Goal: Task Accomplishment & Management: Manage account settings

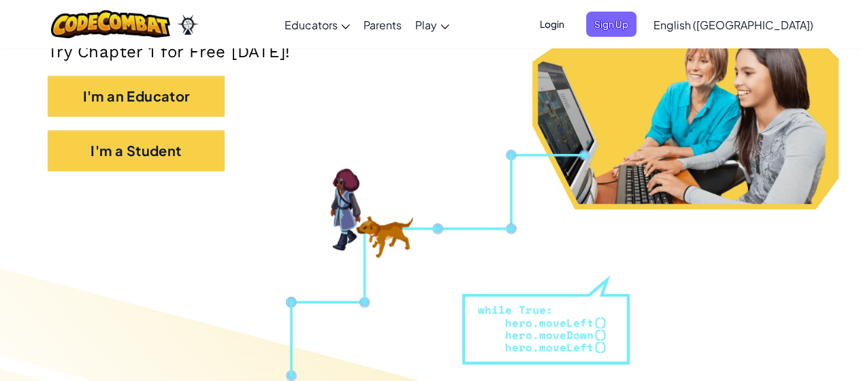
scroll to position [110, 0]
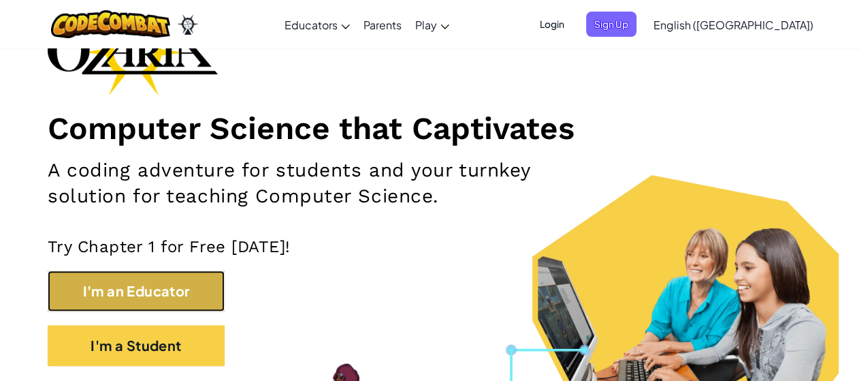
click at [83, 292] on button "I'm an Educator" at bounding box center [136, 290] width 177 height 41
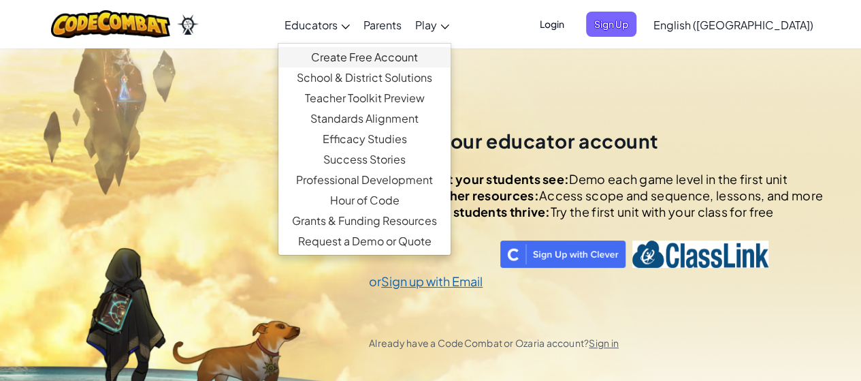
click at [381, 50] on link "Create Free Account" at bounding box center [365, 57] width 172 height 20
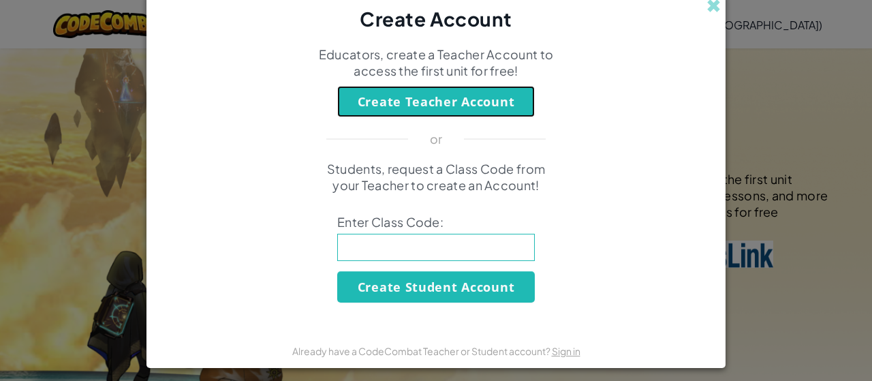
click at [418, 103] on button "Create Teacher Account" at bounding box center [435, 101] width 197 height 31
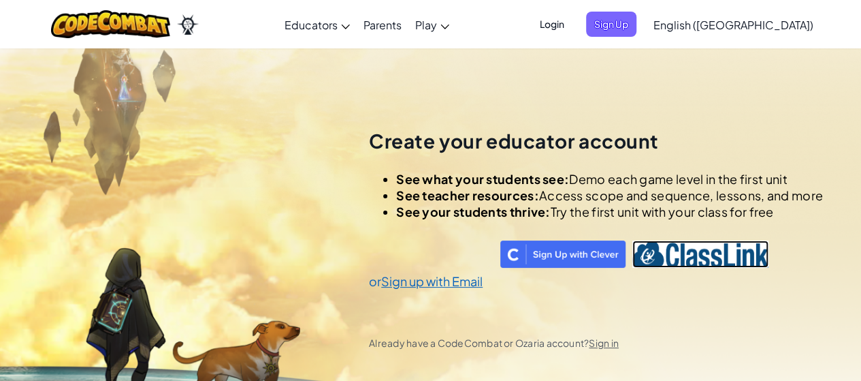
click at [694, 255] on img at bounding box center [701, 253] width 136 height 27
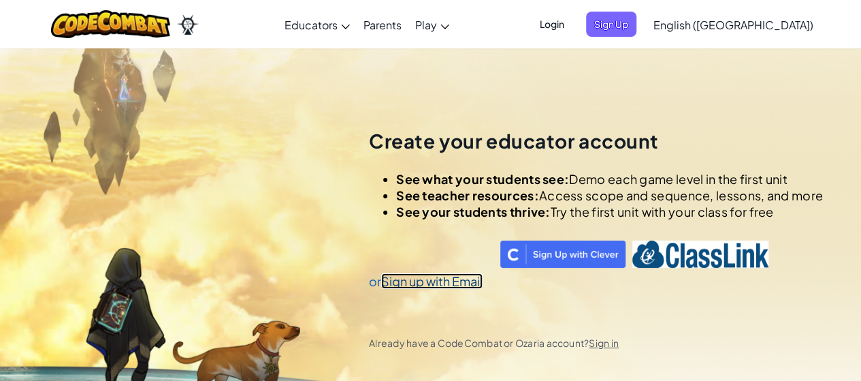
click at [453, 279] on link "Sign up with Email" at bounding box center [431, 281] width 101 height 16
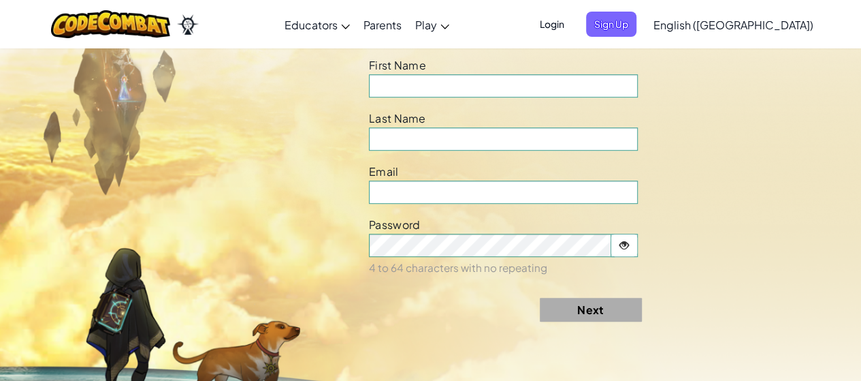
scroll to position [428, 0]
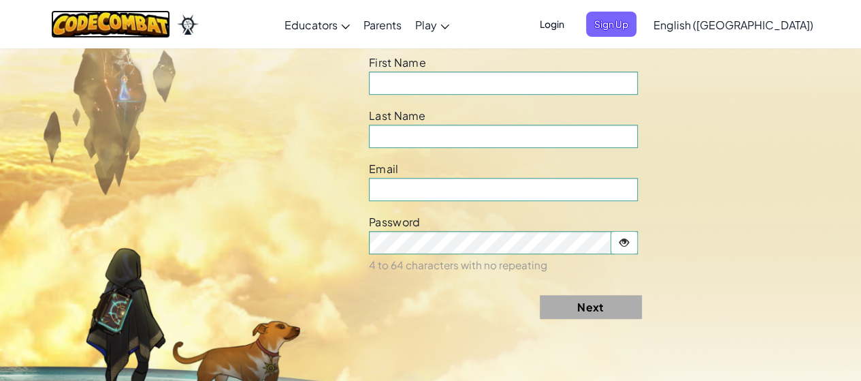
click at [144, 22] on img at bounding box center [110, 24] width 119 height 28
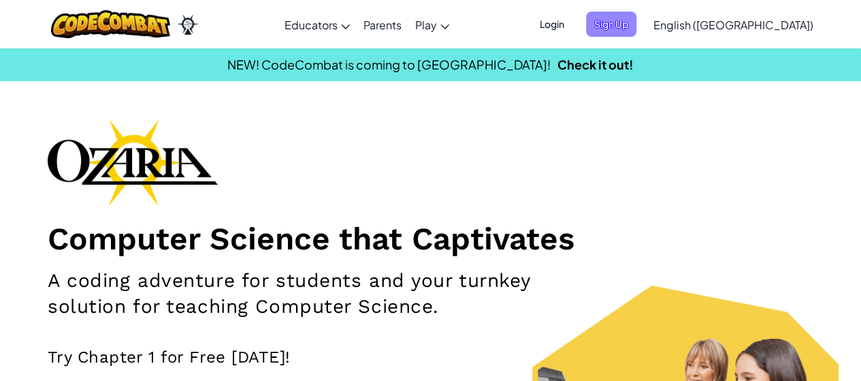
click at [637, 20] on span "Sign Up" at bounding box center [611, 24] width 50 height 25
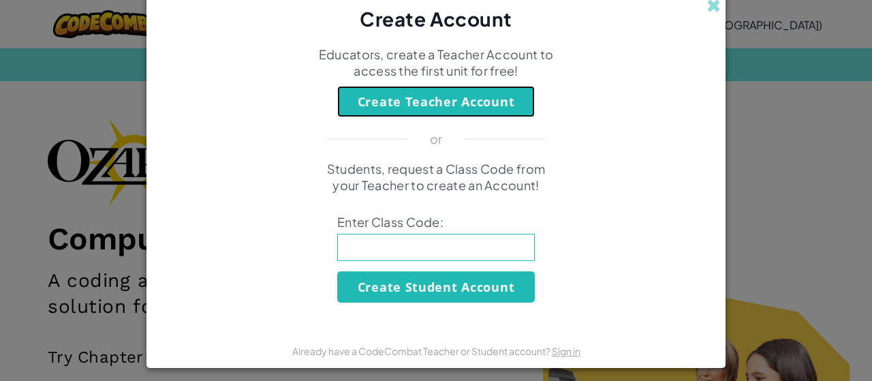
click at [436, 108] on button "Create Teacher Account" at bounding box center [435, 101] width 197 height 31
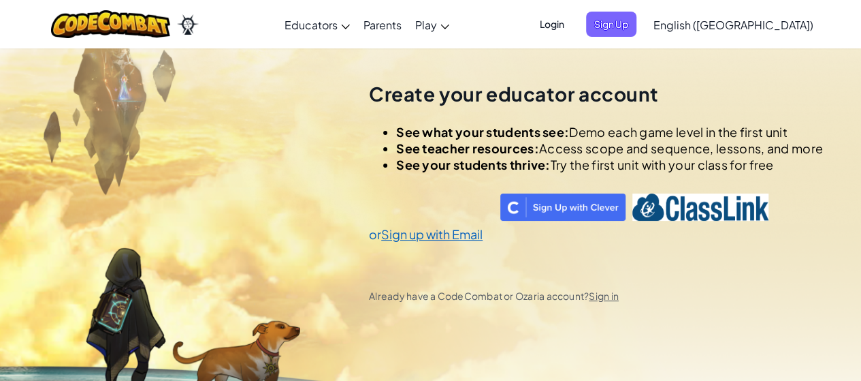
scroll to position [48, 0]
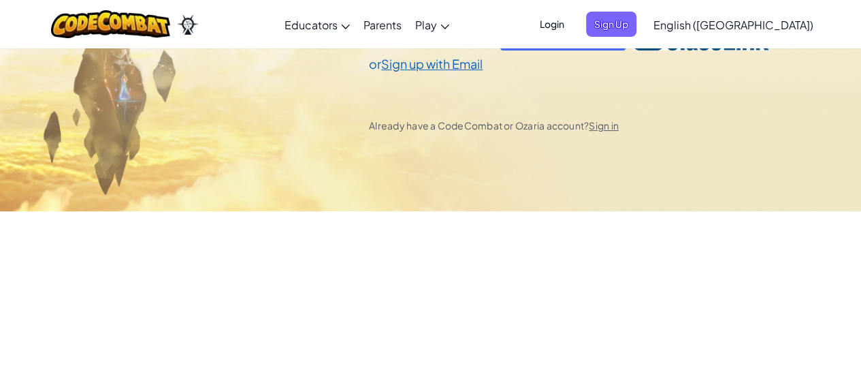
select select "[GEOGRAPHIC_DATA]"
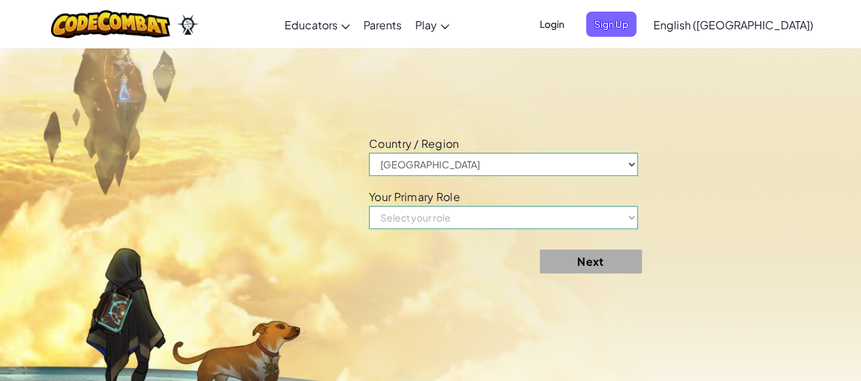
scroll to position [428, 0]
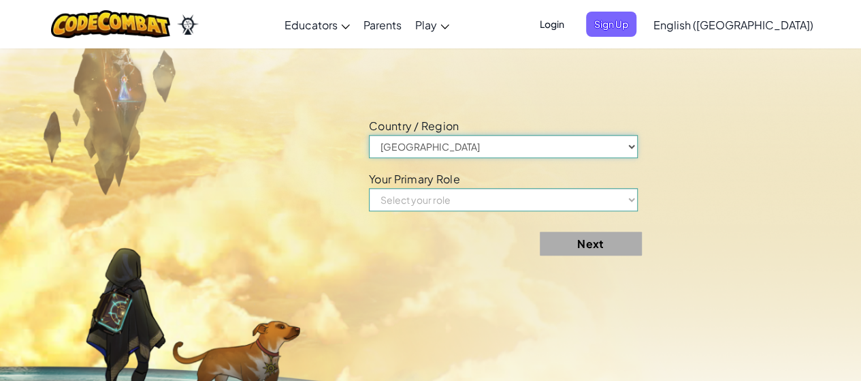
click at [396, 145] on select "[GEOGRAPHIC_DATA] [GEOGRAPHIC_DATA] [GEOGRAPHIC_DATA] [GEOGRAPHIC_DATA] [US_STA…" at bounding box center [503, 146] width 269 height 23
click at [396, 144] on select "[GEOGRAPHIC_DATA] [GEOGRAPHIC_DATA] [GEOGRAPHIC_DATA] [GEOGRAPHIC_DATA] [US_STA…" at bounding box center [503, 146] width 269 height 23
click at [393, 198] on select "Select your role Teacher Parent Principal Technology coordinator Curriculum Spe…" at bounding box center [503, 199] width 269 height 23
select select "Teacher"
click at [373, 188] on select "Select your role Teacher Parent Principal Technology coordinator Curriculum Spe…" at bounding box center [503, 199] width 269 height 23
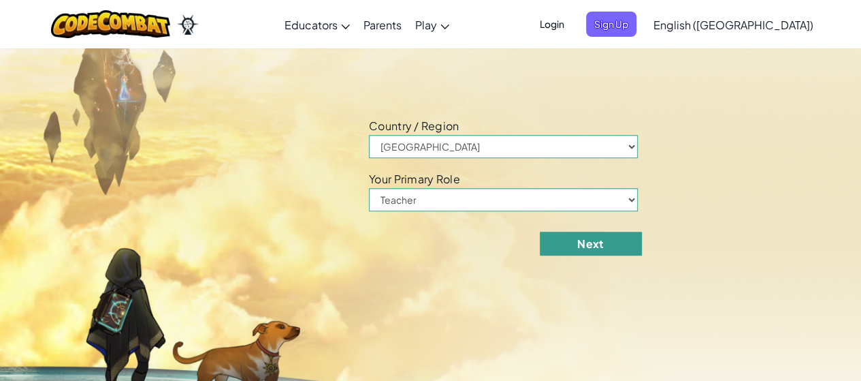
click at [592, 247] on button "Next" at bounding box center [591, 244] width 102 height 24
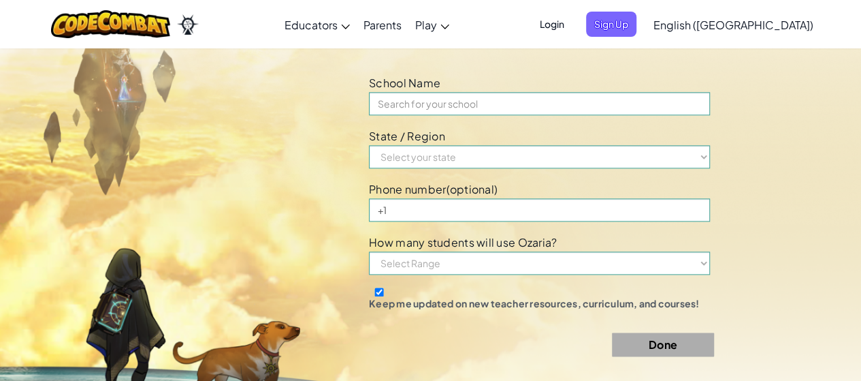
scroll to position [810, 0]
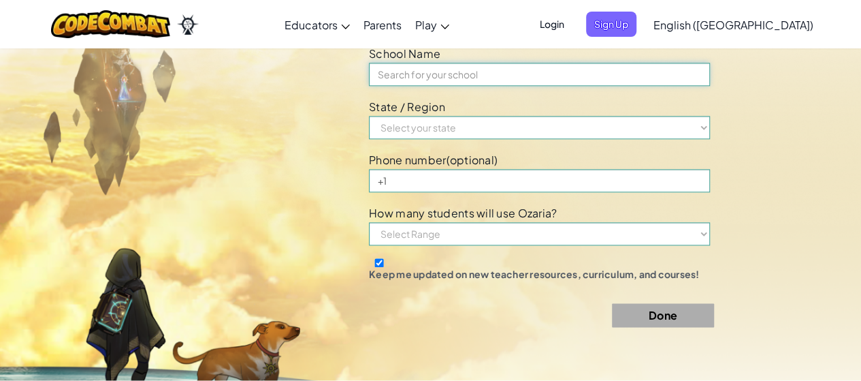
click at [428, 79] on input at bounding box center [539, 74] width 341 height 23
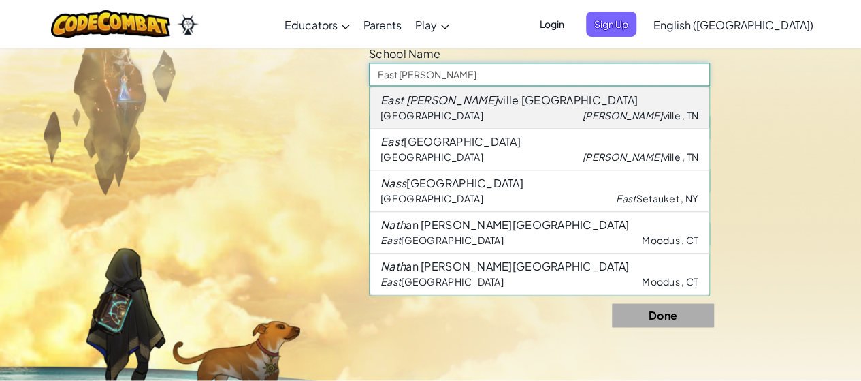
click at [436, 115] on span "[GEOGRAPHIC_DATA]" at bounding box center [432, 115] width 103 height 12
type input "[GEOGRAPHIC_DATA]"
select select "TN"
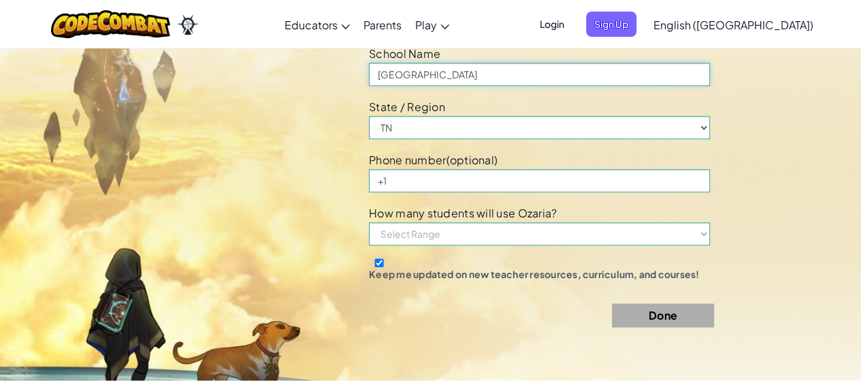
type input "[GEOGRAPHIC_DATA]"
click at [439, 229] on select "Select Range 1-10 11-50 [PHONE_NUMBER] [PHONE_NUMBER] 1000+" at bounding box center [539, 233] width 341 height 23
select select "51-100"
click at [373, 222] on select "Select Range 1-10 11-50 [PHONE_NUMBER] [PHONE_NUMBER] 1000+" at bounding box center [539, 233] width 341 height 23
click at [384, 259] on input "Keep me updated on new teacher resources, curriculum, and courses!" at bounding box center [379, 262] width 20 height 9
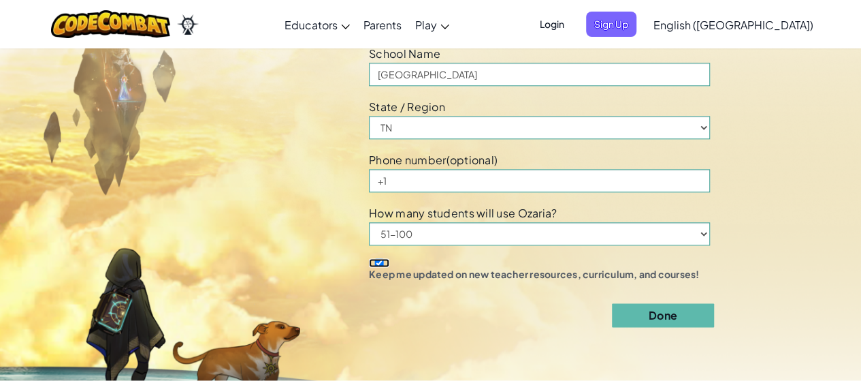
checkbox input "false"
click at [697, 238] on select "Select Range 1-10 11-50 [PHONE_NUMBER] [PHONE_NUMBER] 1000+" at bounding box center [539, 233] width 341 height 23
click at [373, 222] on select "Select Range 1-10 11-50 [PHONE_NUMBER] [PHONE_NUMBER] 1000+" at bounding box center [539, 233] width 341 height 23
click at [654, 320] on button "Done" at bounding box center [663, 315] width 102 height 24
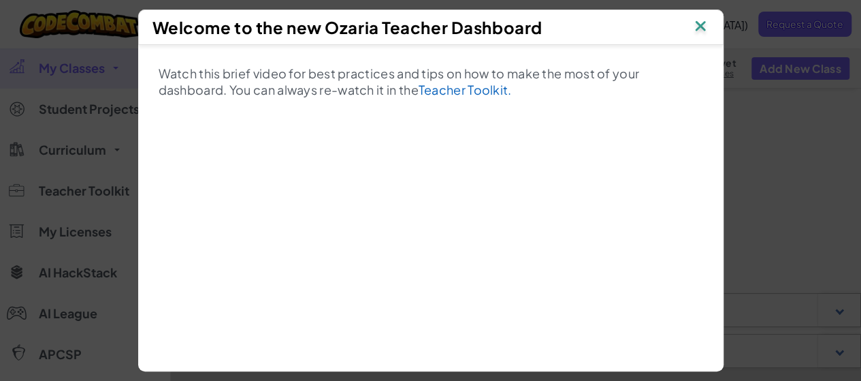
scroll to position [60, 0]
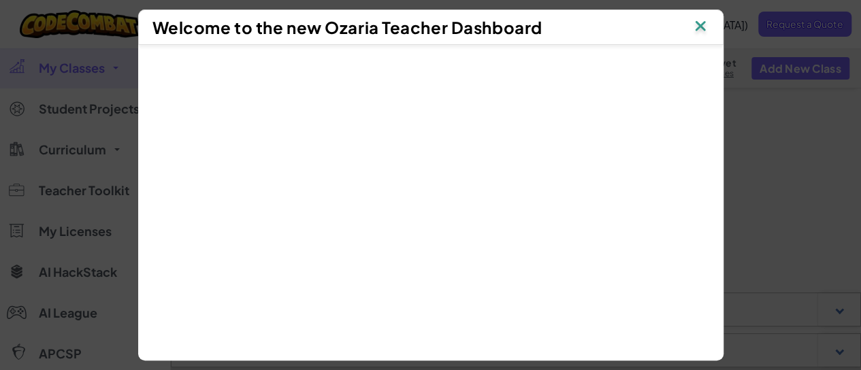
click at [706, 21] on img at bounding box center [701, 27] width 18 height 20
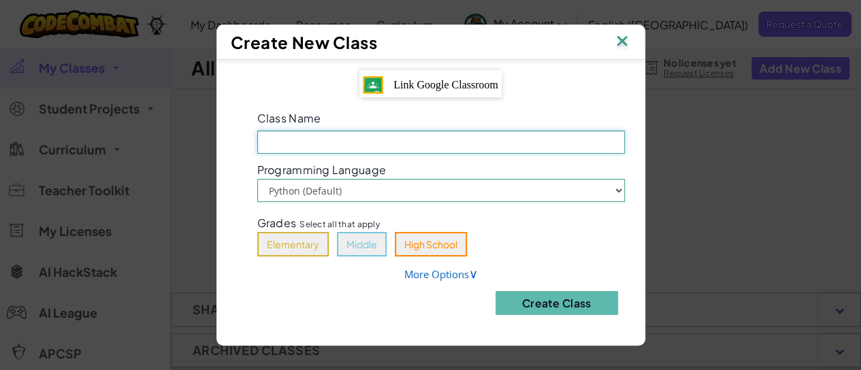
click at [577, 145] on input "Class Name Field is required" at bounding box center [441, 142] width 368 height 23
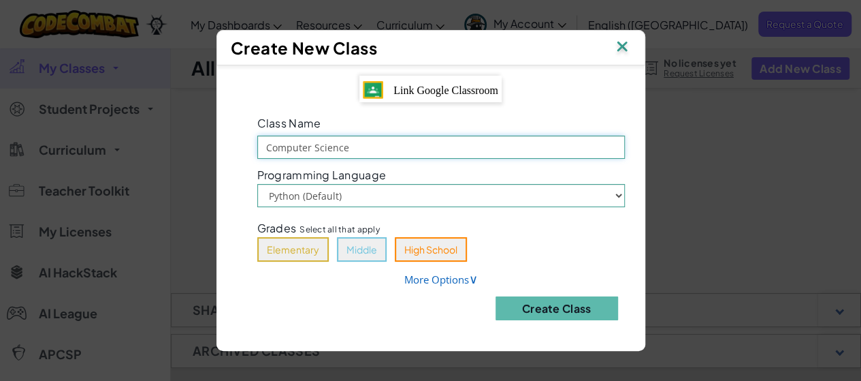
type input "Computer Science"
click at [616, 195] on select "Python (Default) JavaScript" at bounding box center [441, 195] width 368 height 23
click at [257, 184] on select "Python (Default) JavaScript" at bounding box center [441, 195] width 368 height 23
click at [352, 252] on button "Middle" at bounding box center [362, 249] width 50 height 25
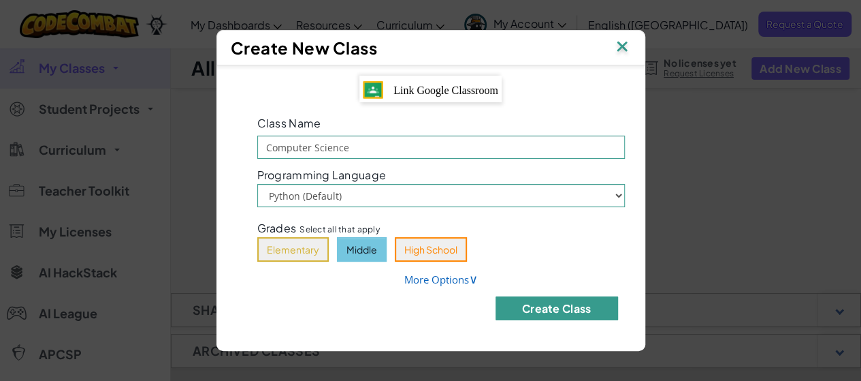
click at [529, 316] on button "Create Class" at bounding box center [557, 308] width 123 height 24
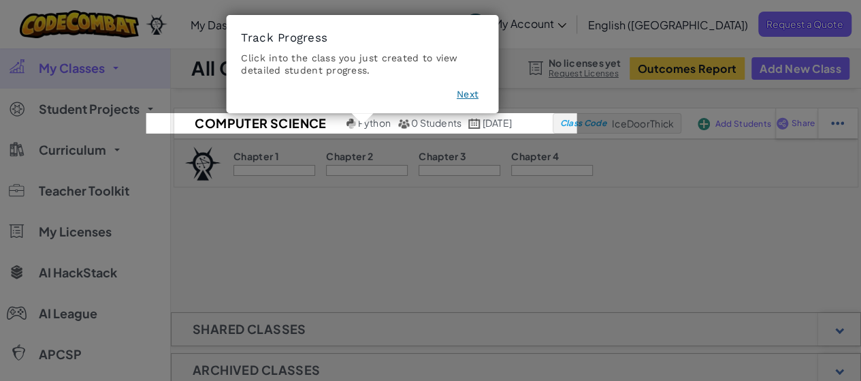
click at [477, 95] on button "Next" at bounding box center [468, 95] width 22 height 14
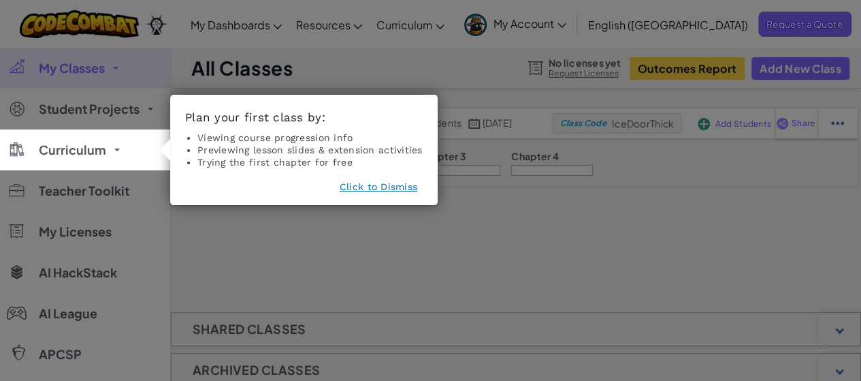
click at [414, 182] on button "Click to Dismiss" at bounding box center [379, 187] width 78 height 14
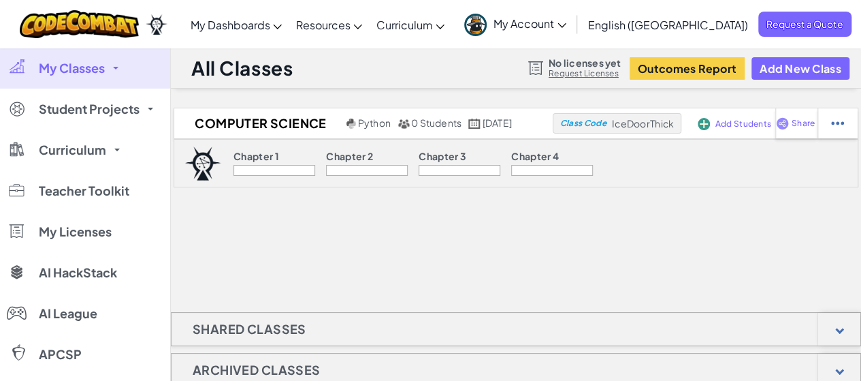
click at [234, 168] on div at bounding box center [275, 170] width 82 height 11
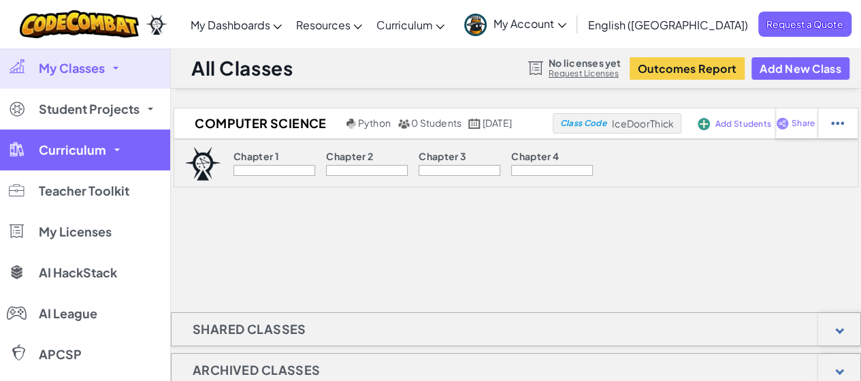
click at [93, 153] on span "Curriculum" at bounding box center [72, 150] width 67 height 12
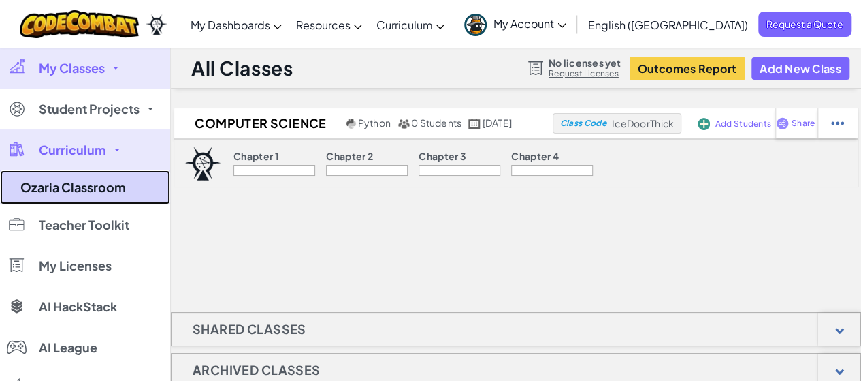
click at [85, 193] on link "Ozaria Classroom" at bounding box center [85, 187] width 170 height 34
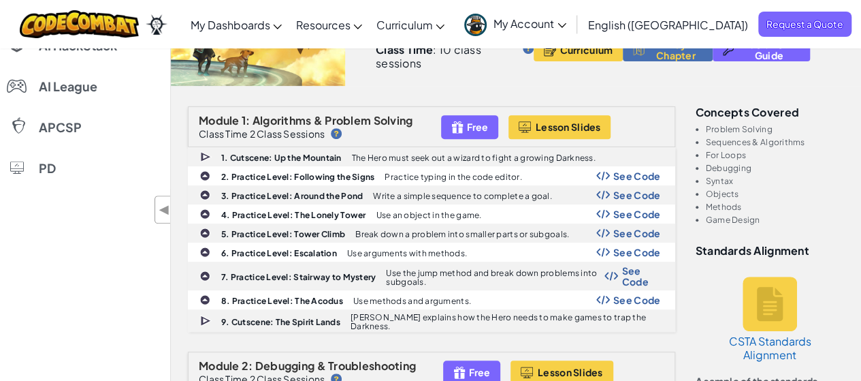
scroll to position [232, 0]
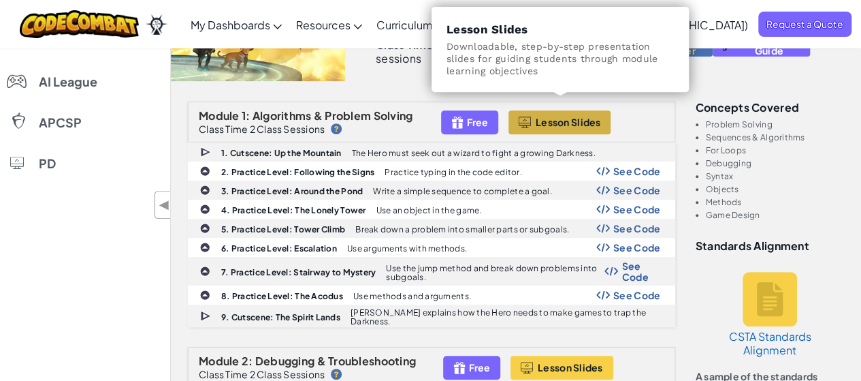
click at [571, 116] on span "Lesson Slides" at bounding box center [568, 121] width 65 height 11
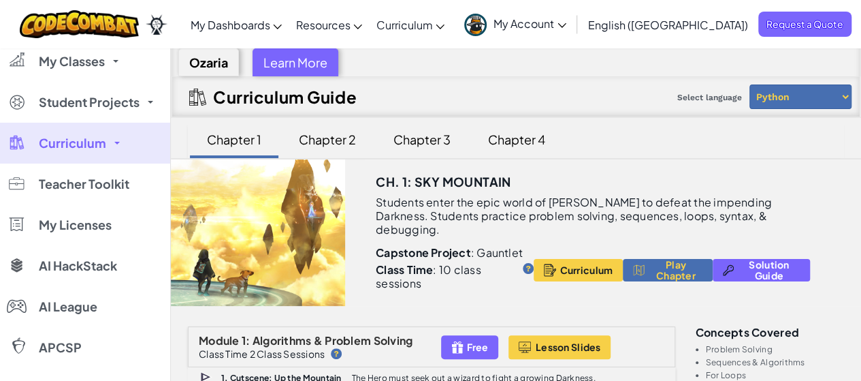
scroll to position [1, 0]
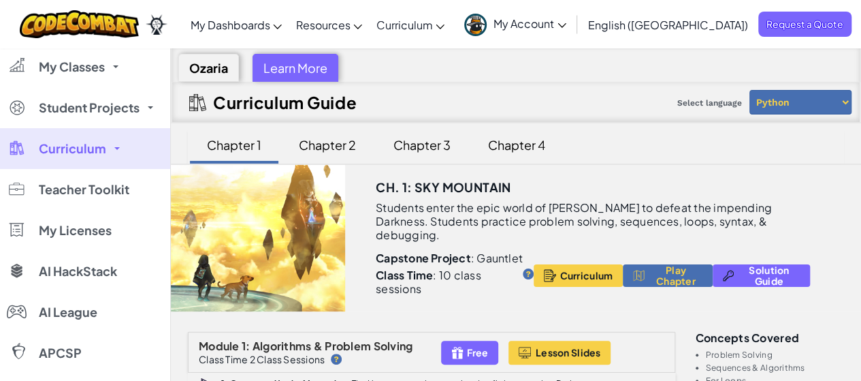
click at [287, 69] on div "Learn More" at bounding box center [296, 68] width 86 height 28
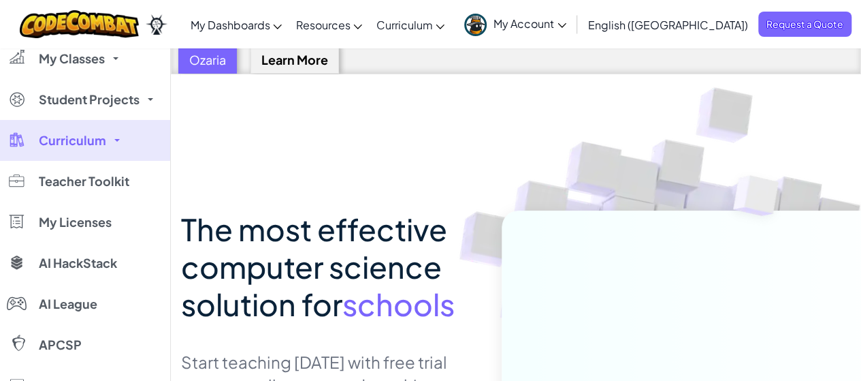
scroll to position [0, 0]
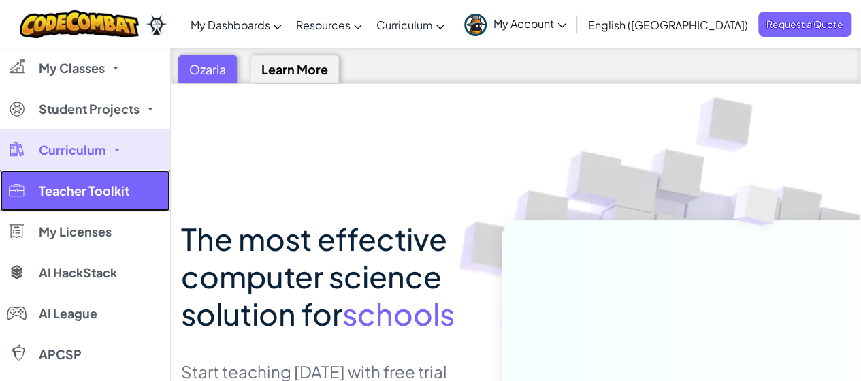
click at [101, 197] on span "Teacher Toolkit" at bounding box center [84, 191] width 91 height 12
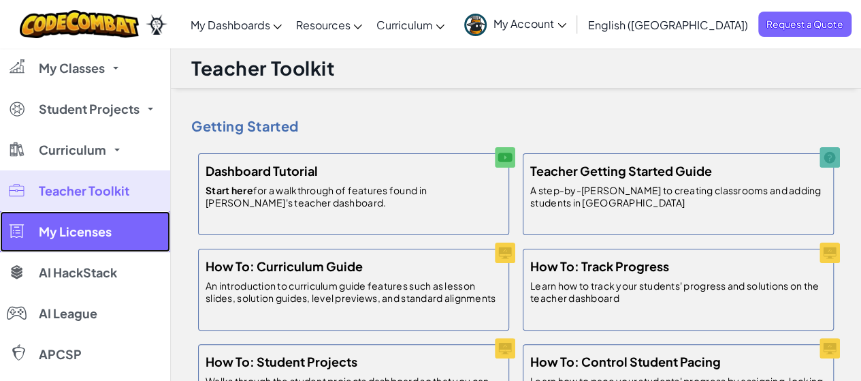
click at [95, 244] on link "My Licenses" at bounding box center [85, 231] width 170 height 41
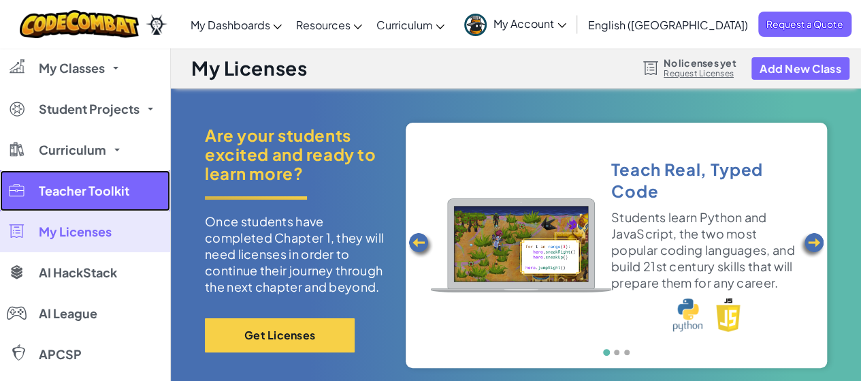
click at [97, 207] on link "Teacher Toolkit" at bounding box center [85, 190] width 170 height 41
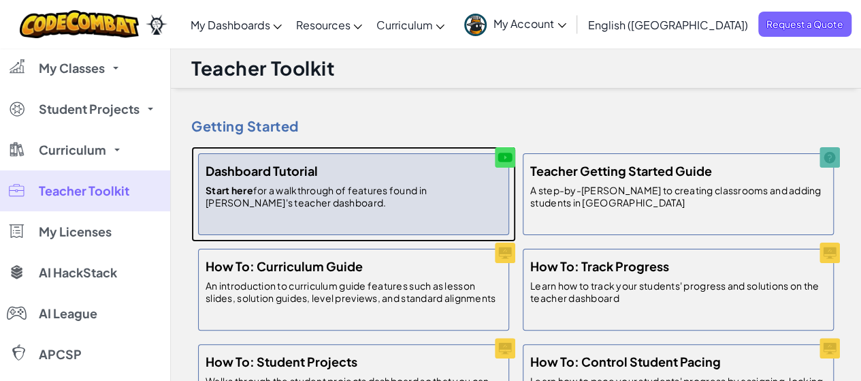
click at [262, 205] on p "Start here for a walkthrough of features found in Ozaria's teacher dashboard." at bounding box center [354, 196] width 296 height 25
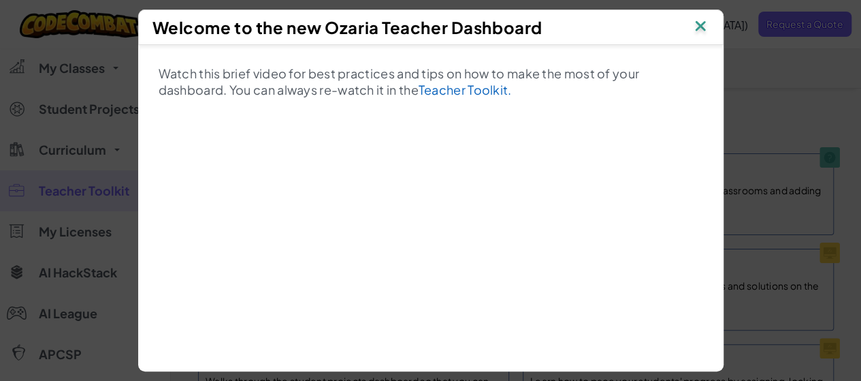
click at [708, 21] on img at bounding box center [701, 27] width 18 height 20
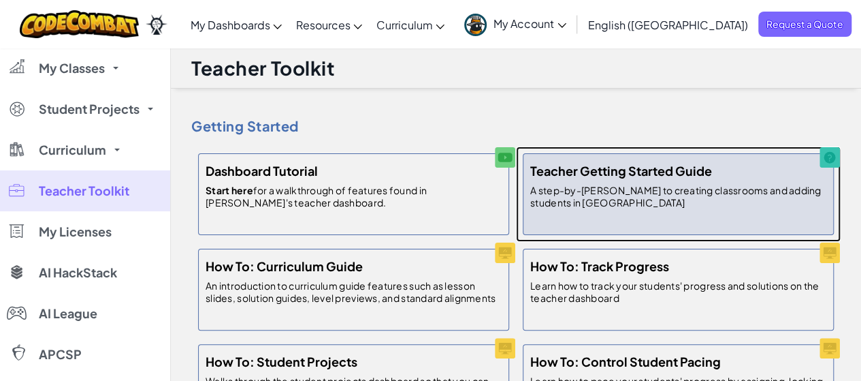
click at [580, 169] on h5 "Teacher Getting Started Guide" at bounding box center [621, 171] width 182 height 20
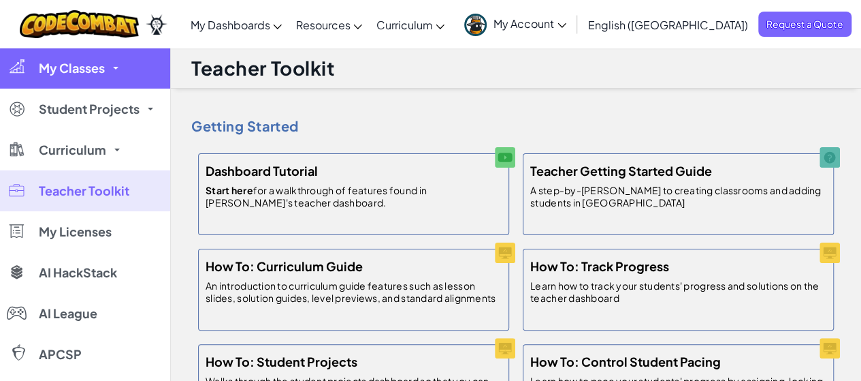
click at [85, 72] on span "My Classes" at bounding box center [72, 68] width 66 height 12
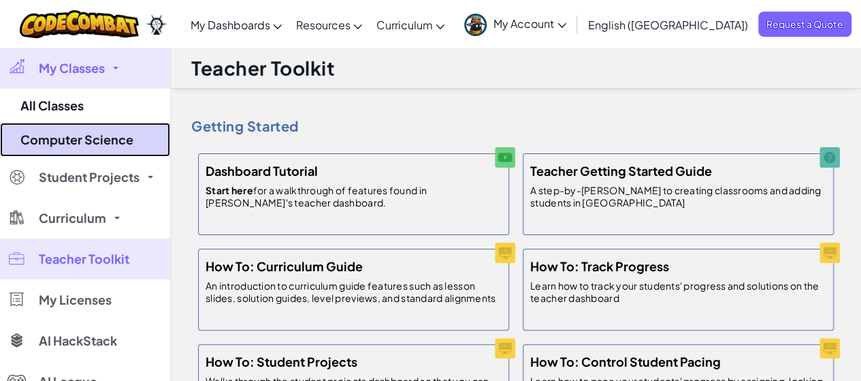
click at [63, 147] on link "Computer Science" at bounding box center [85, 140] width 170 height 34
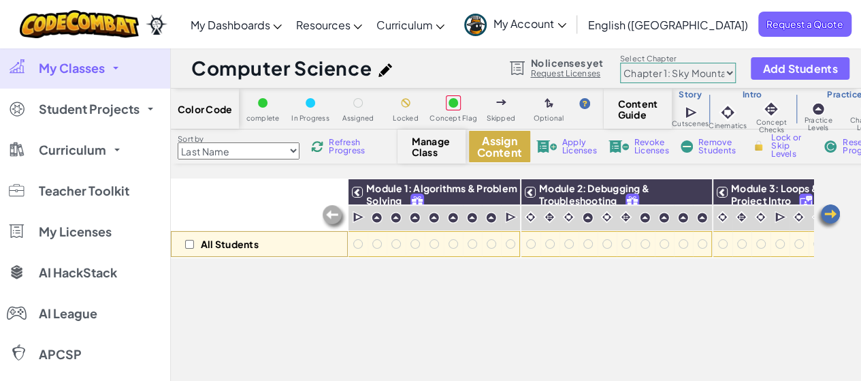
click at [477, 148] on button "Assign Content" at bounding box center [499, 146] width 61 height 31
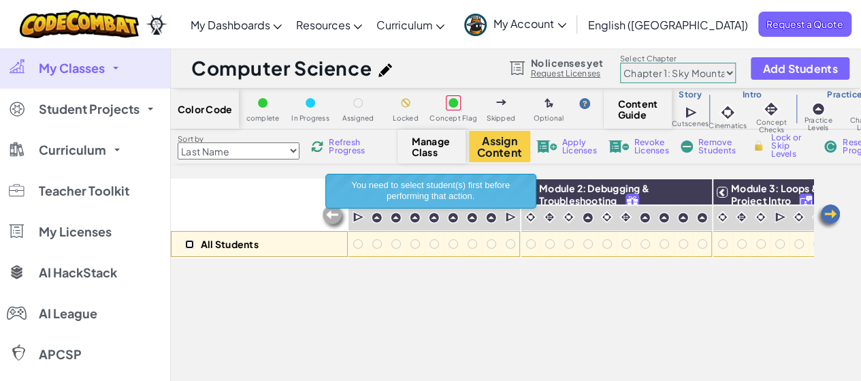
click at [191, 244] on input "checkbox" at bounding box center [189, 244] width 9 height 9
checkbox input "true"
click at [510, 148] on button "Assign Content" at bounding box center [499, 146] width 61 height 31
click at [262, 186] on div "All Students" at bounding box center [259, 217] width 177 height 79
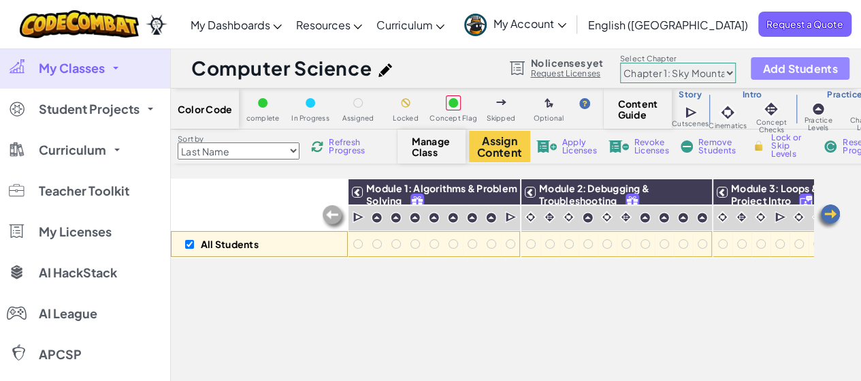
click at [755, 69] on button "Add Students" at bounding box center [800, 68] width 98 height 22
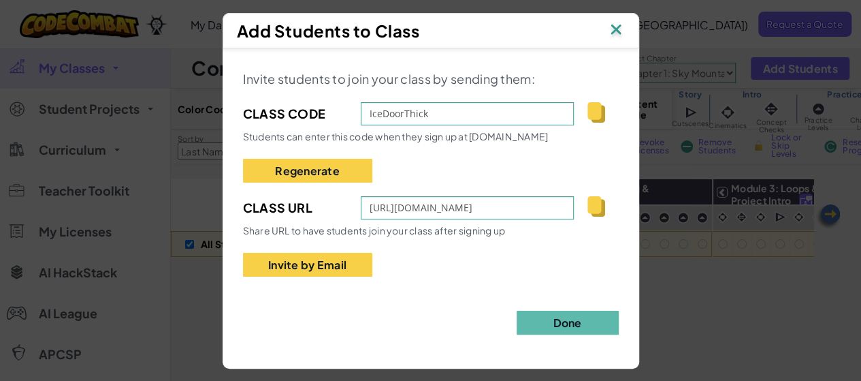
click at [594, 115] on img at bounding box center [596, 112] width 17 height 20
click at [556, 327] on button "Done" at bounding box center [568, 323] width 102 height 24
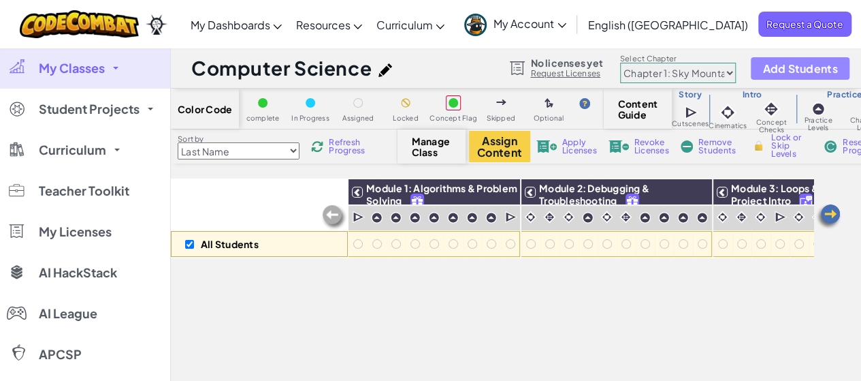
click at [783, 64] on span "Add Students" at bounding box center [800, 69] width 75 height 12
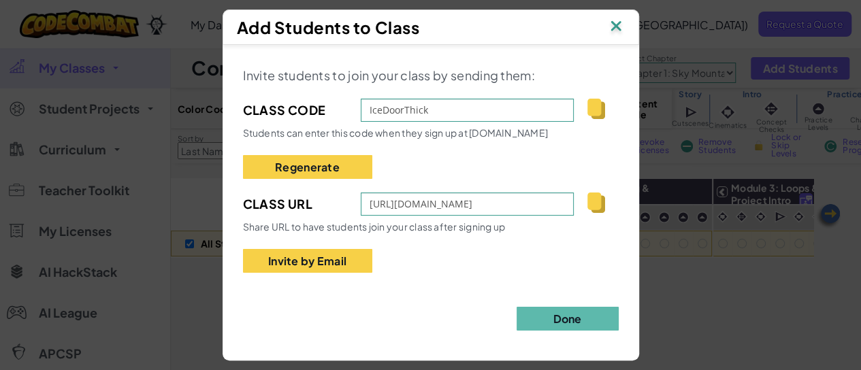
click at [595, 204] on img at bounding box center [596, 203] width 17 height 20
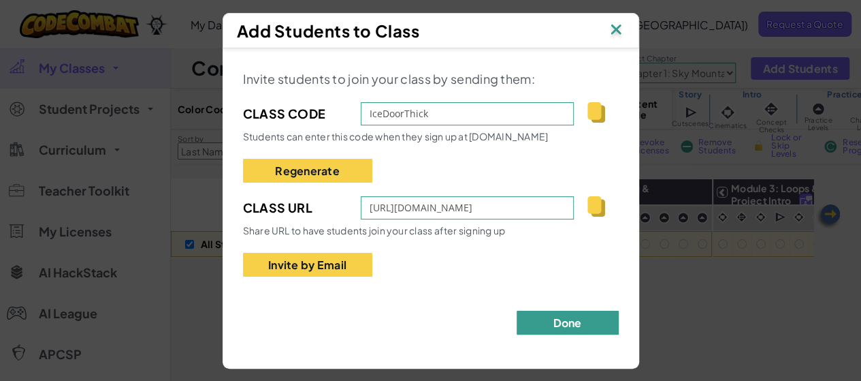
click at [527, 315] on button "Done" at bounding box center [568, 323] width 102 height 24
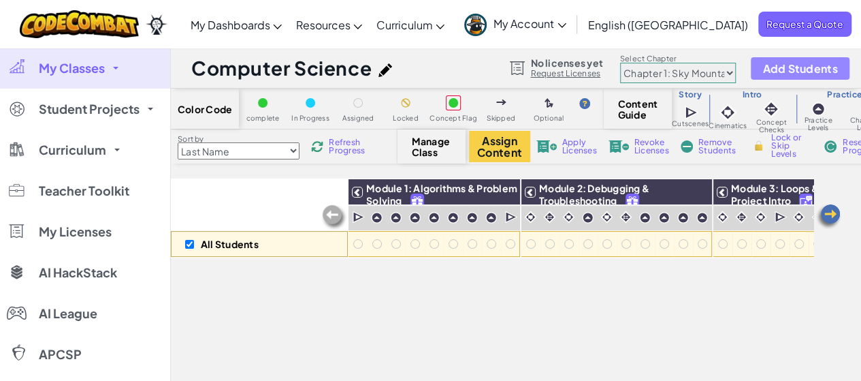
click at [778, 72] on span "Add Students" at bounding box center [800, 69] width 75 height 12
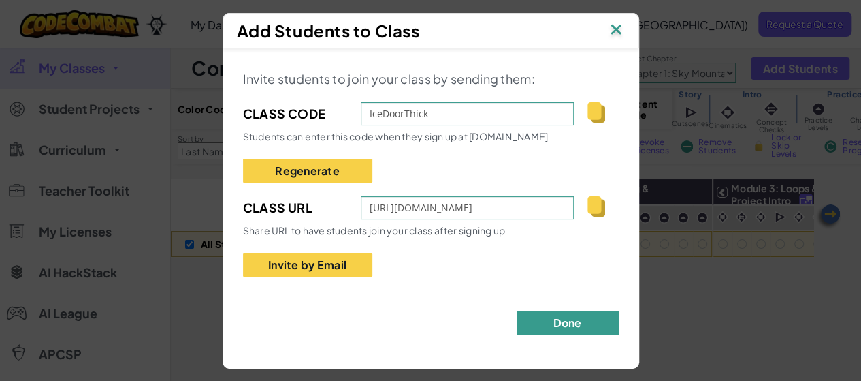
click at [537, 318] on button "Done" at bounding box center [568, 323] width 102 height 24
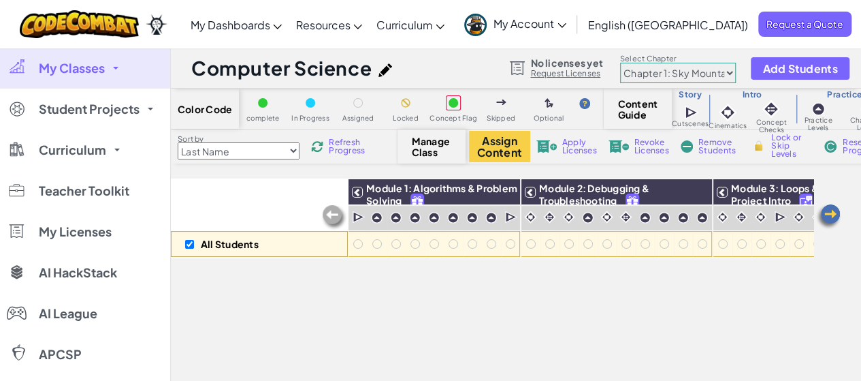
click at [294, 153] on select "Last Name first Name Progress (High to Low) Progress (Low to Hight)" at bounding box center [239, 150] width 122 height 17
click at [267, 279] on div "All Students Module 1: Algorithms & Problem Solving Module 2: Debugging & Troub…" at bounding box center [492, 232] width 643 height 381
click at [439, 140] on span "Manage Class" at bounding box center [432, 147] width 40 height 22
click at [434, 144] on span "Manage Class" at bounding box center [432, 147] width 40 height 22
click at [513, 138] on button "Assign Content" at bounding box center [499, 146] width 61 height 31
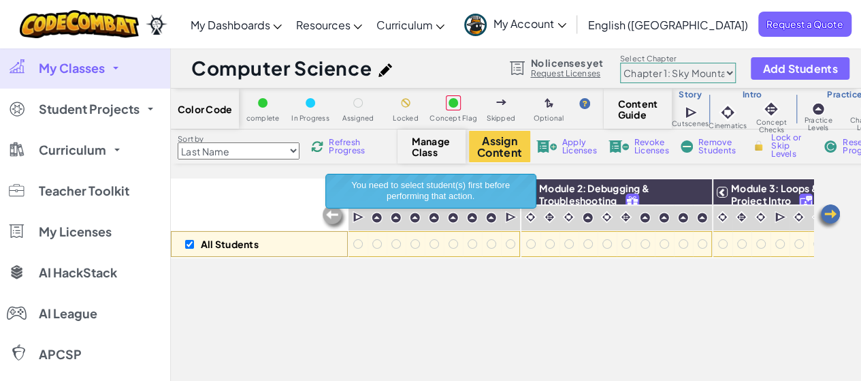
click at [420, 314] on div "All Students Module 1: Algorithms & Problem Solving Module 2: Debugging & Troub…" at bounding box center [492, 232] width 643 height 381
